Goal: Find specific page/section: Find specific page/section

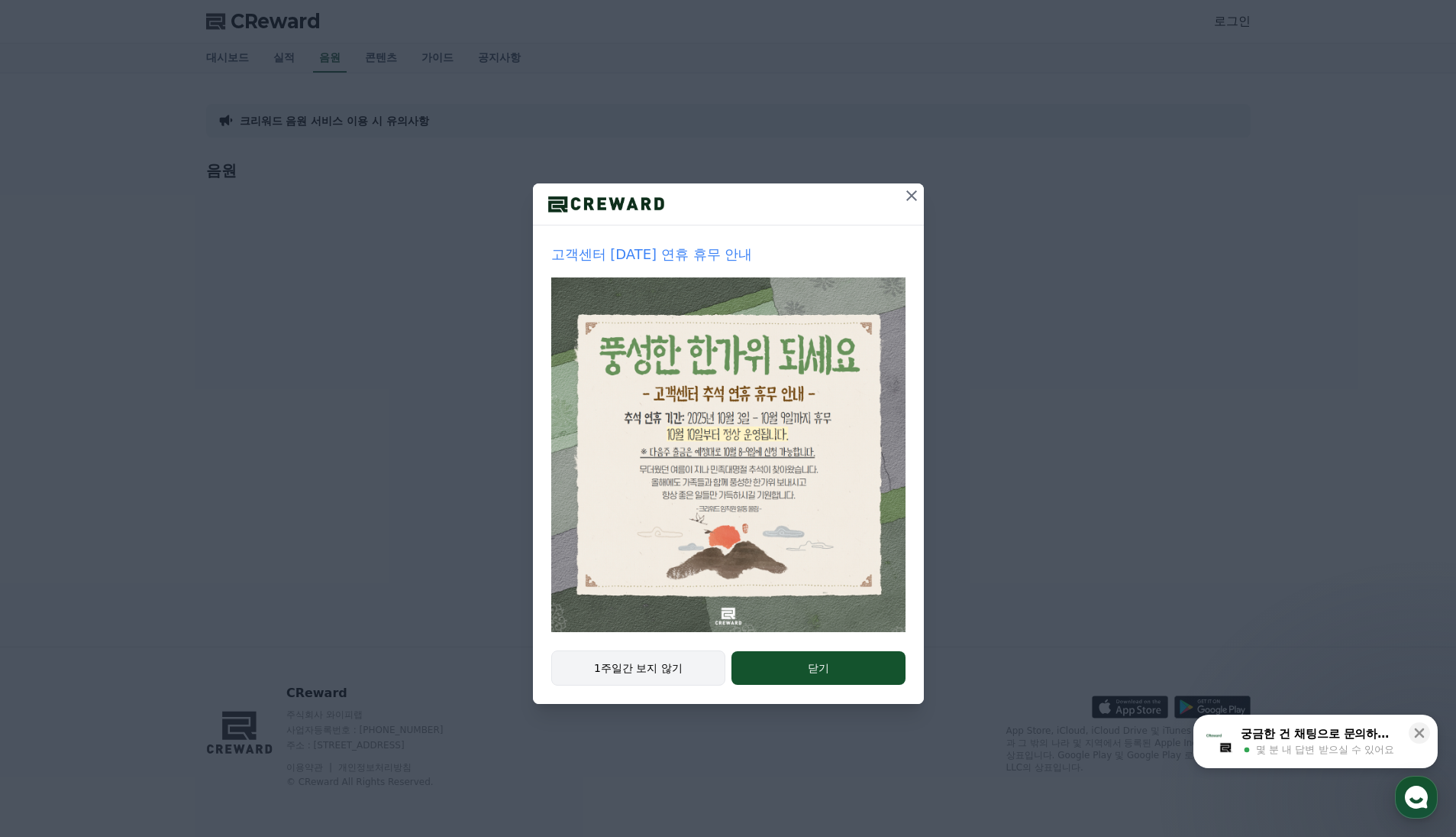
click at [648, 672] on button "1주일간 보지 않기" at bounding box center [638, 668] width 175 height 36
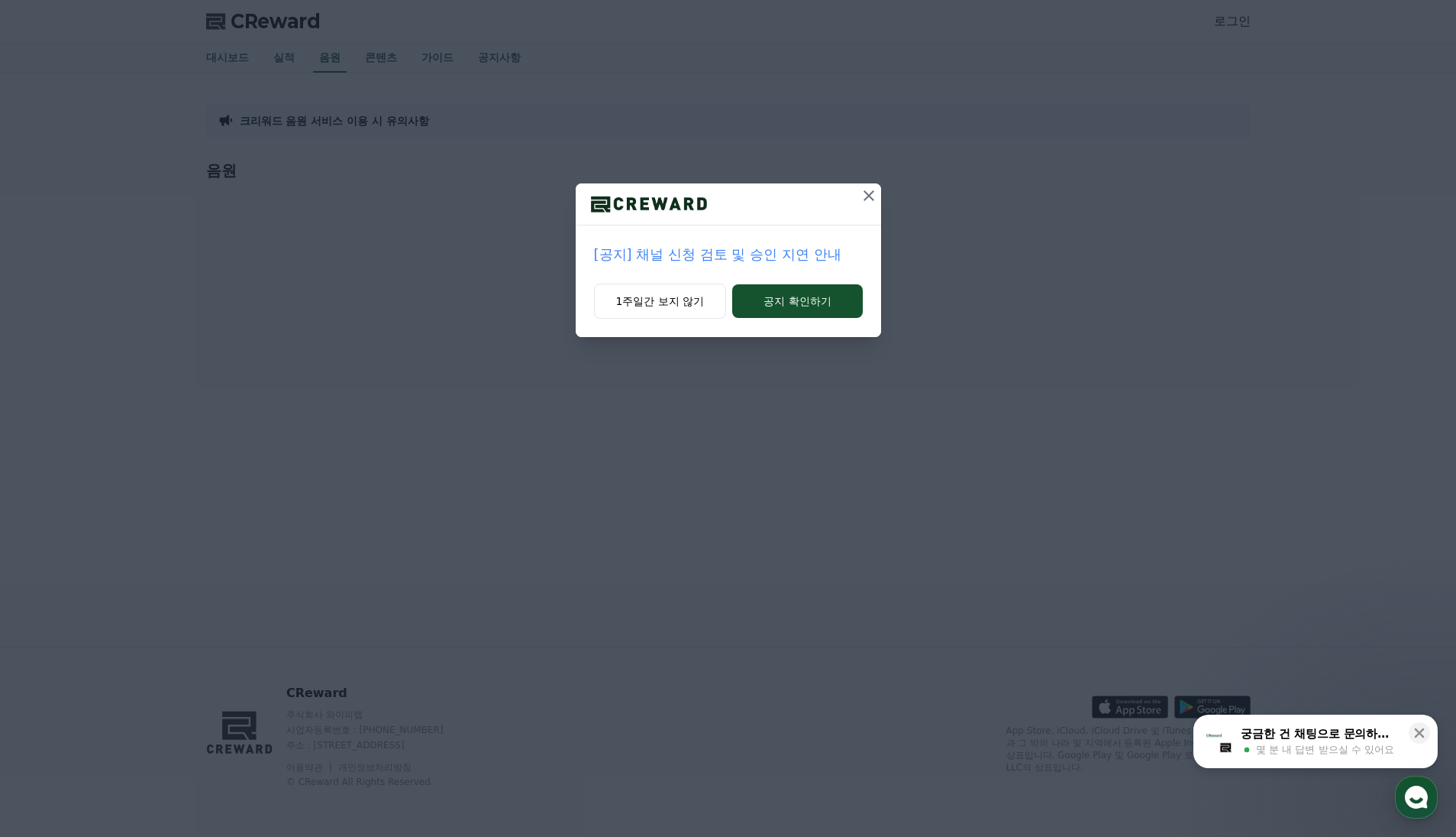
click at [874, 198] on icon at bounding box center [869, 195] width 19 height 19
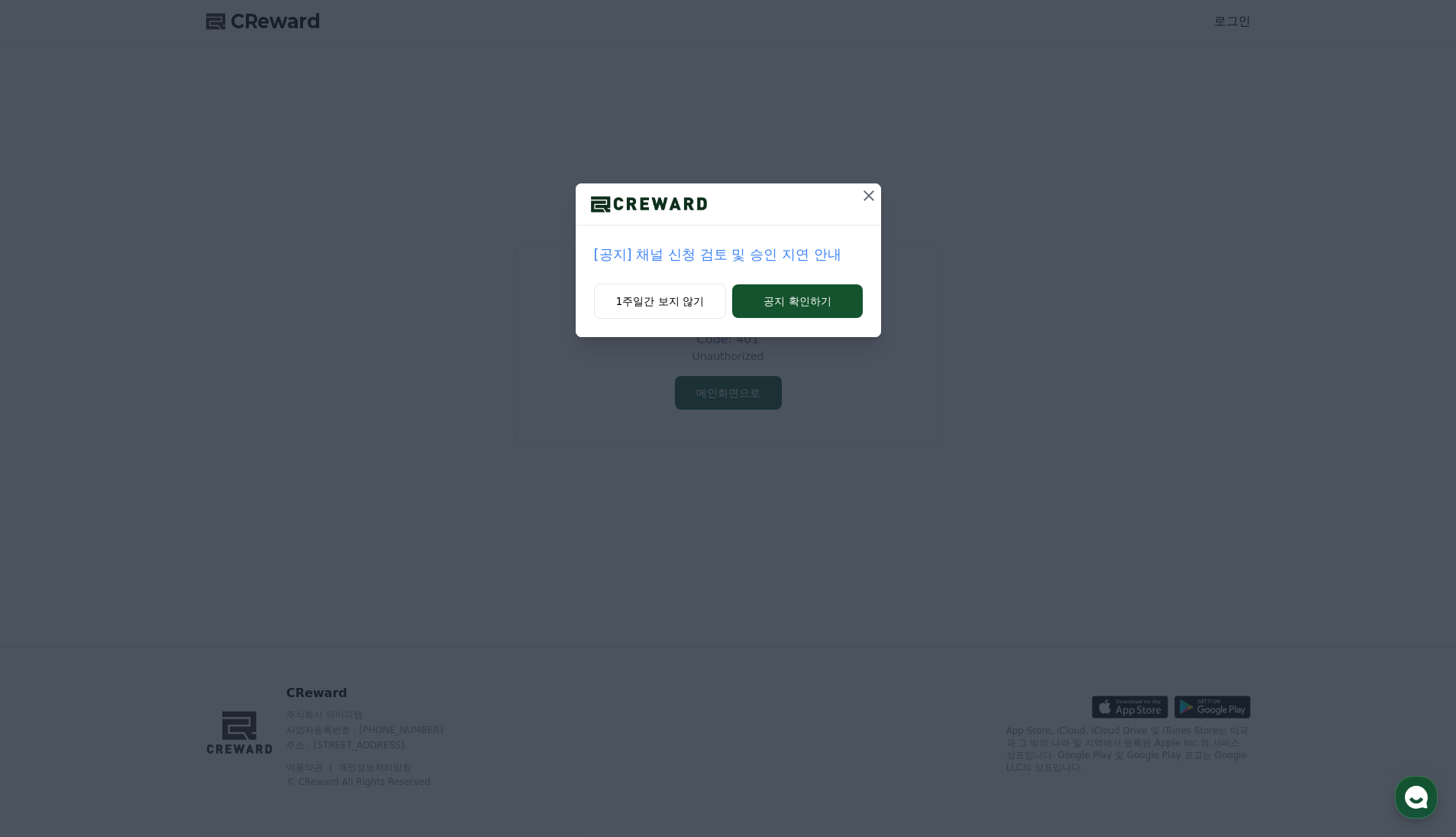
click at [870, 190] on icon at bounding box center [869, 195] width 19 height 19
click at [870, 194] on icon at bounding box center [869, 195] width 19 height 19
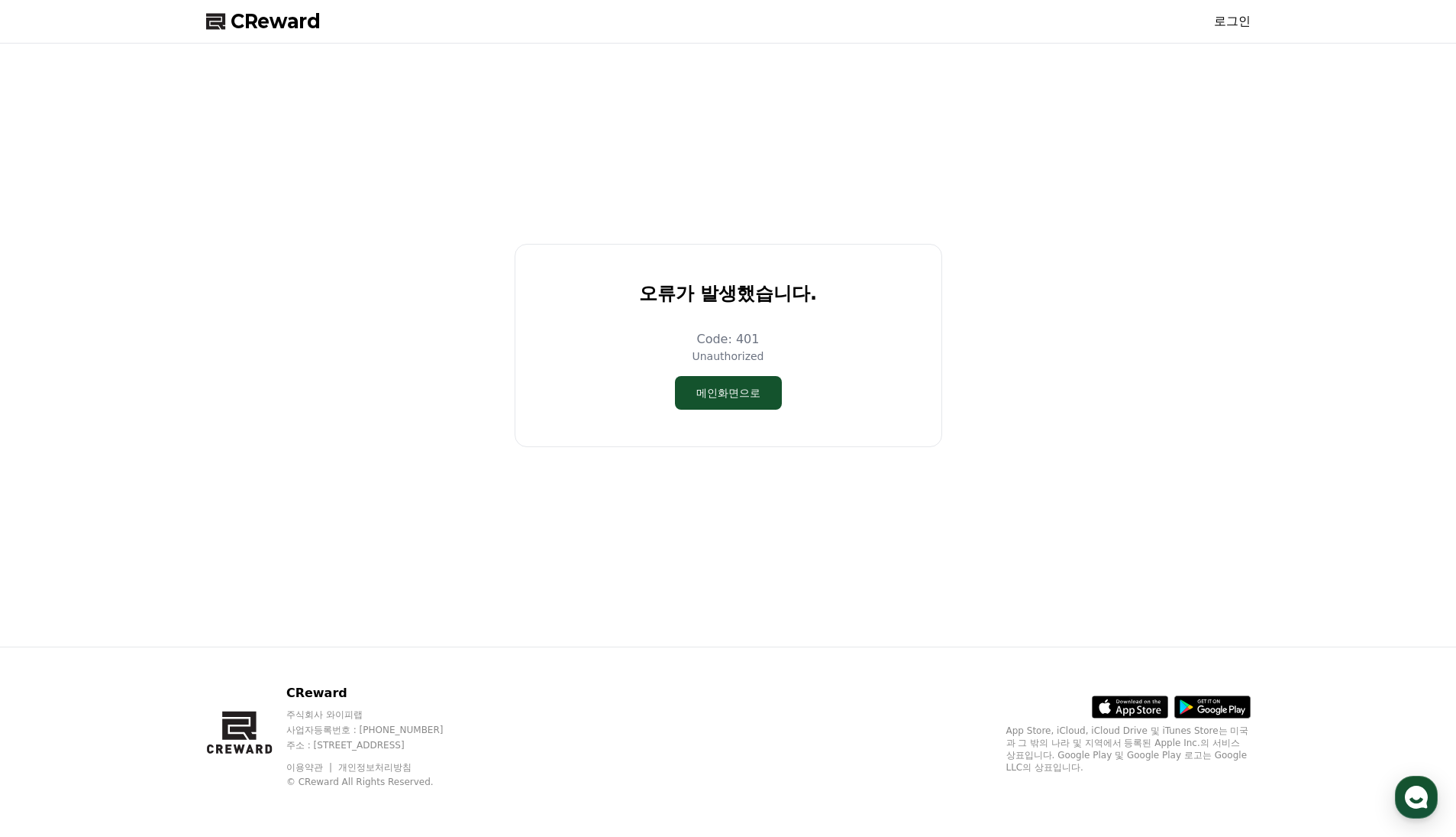
click at [870, 193] on div "오류가 발생했습니다. Code: 401 Unauthorized 메인화면으로" at bounding box center [728, 344] width 1056 height 590
